Goal: Navigation & Orientation: Find specific page/section

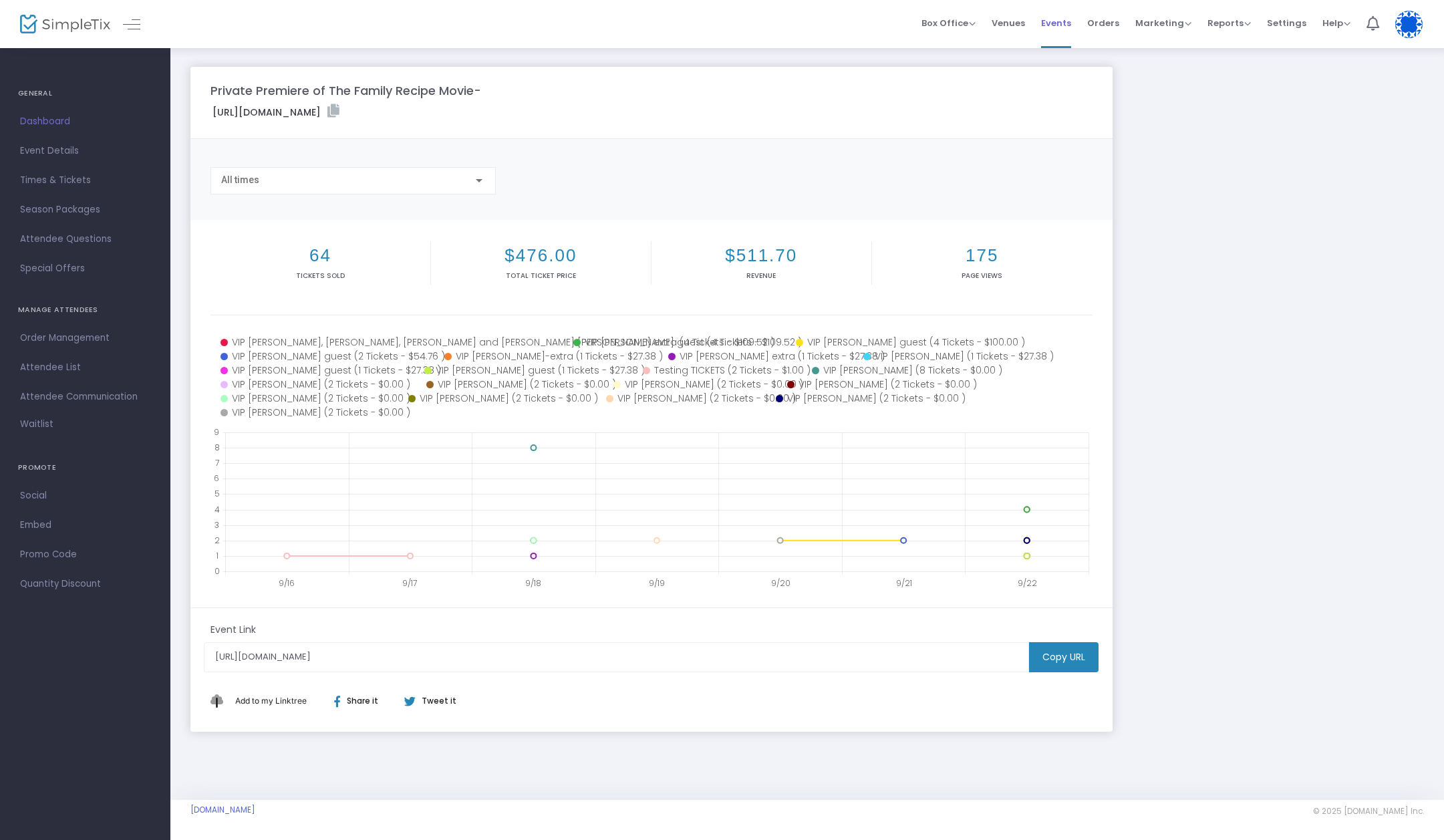
click at [1061, 21] on span "Events" at bounding box center [1056, 23] width 30 height 34
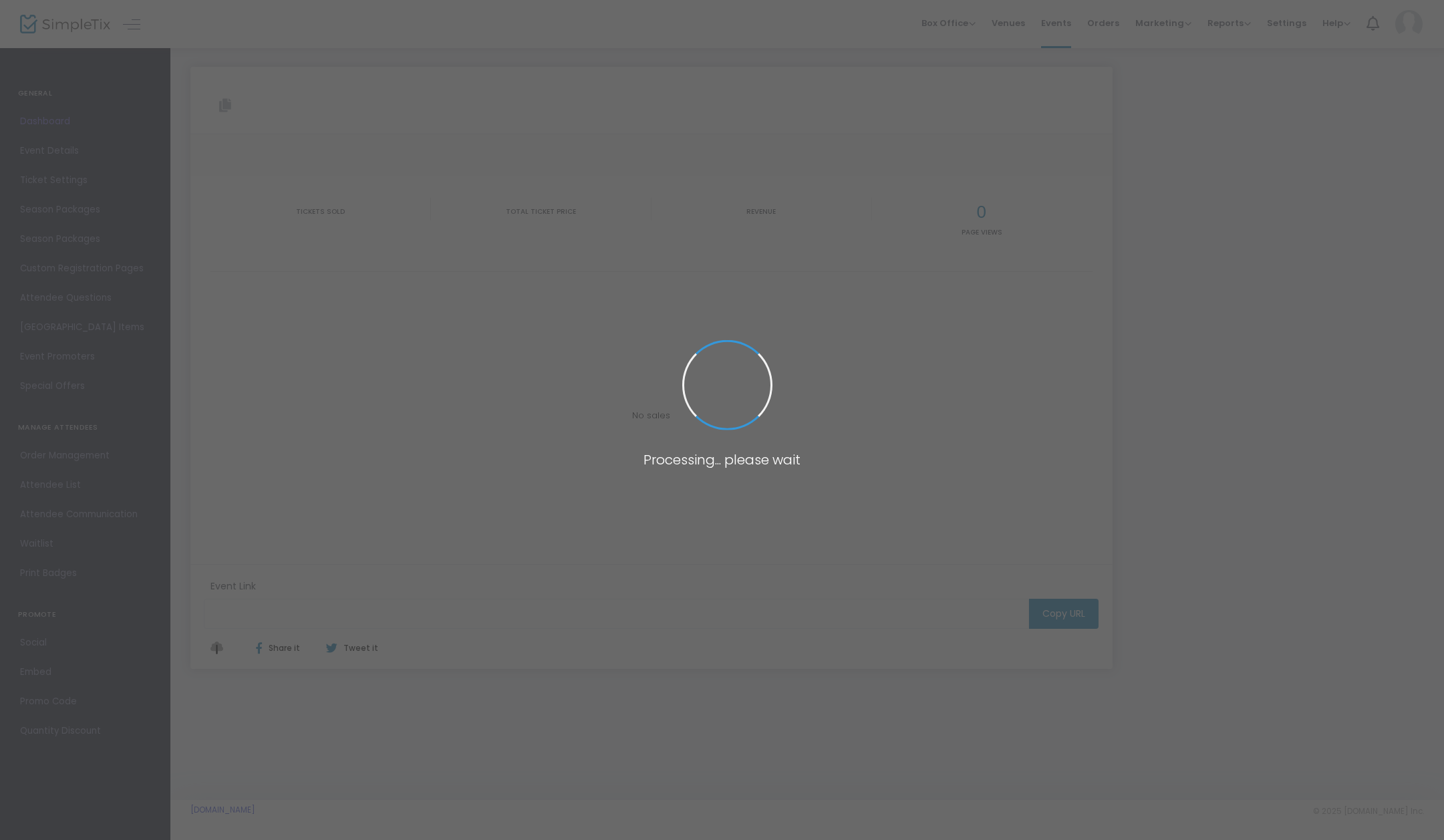
type input "[URL][DOMAIN_NAME]"
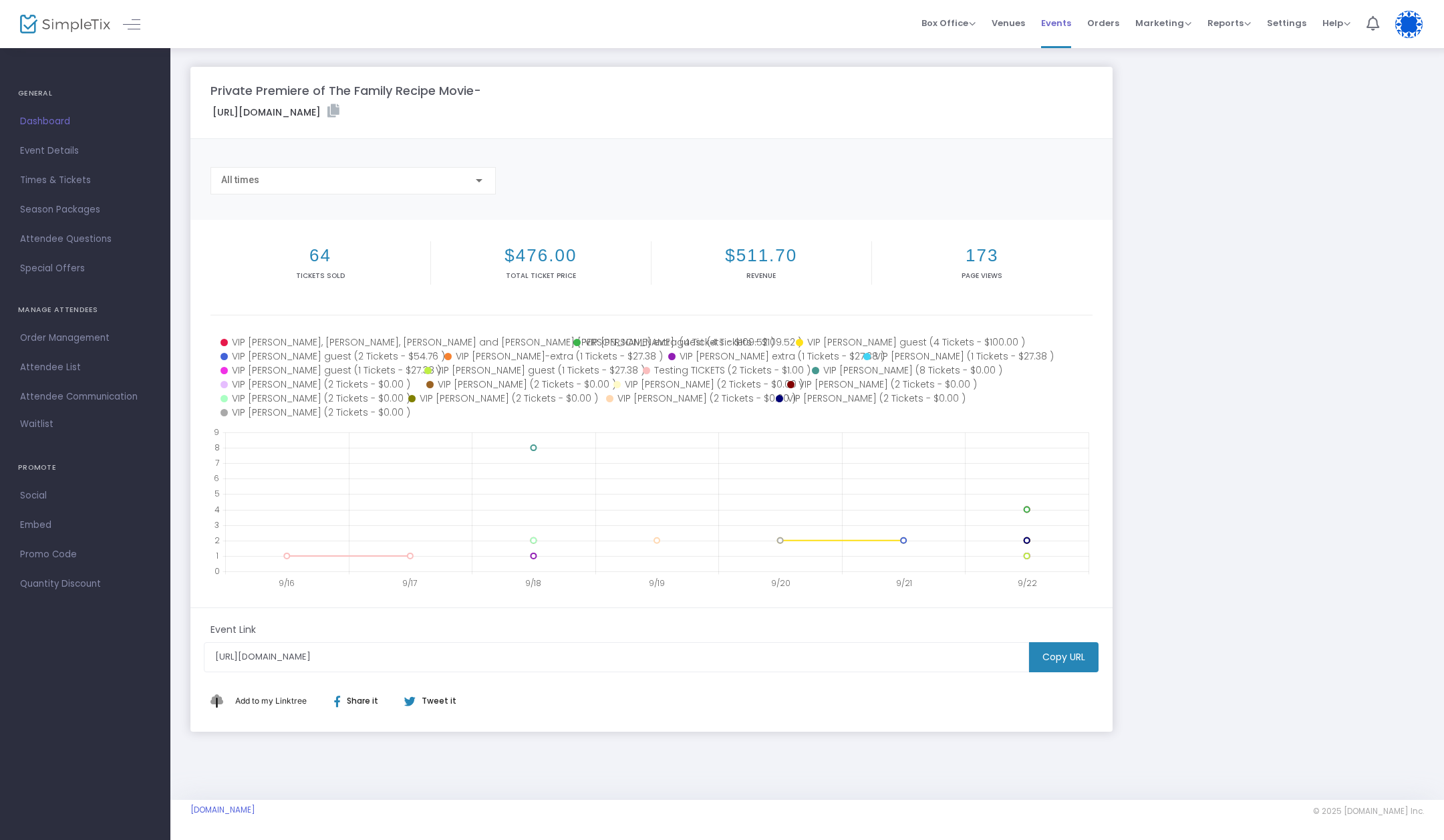
click at [1058, 24] on span "Events" at bounding box center [1056, 23] width 30 height 34
